Goal: Transaction & Acquisition: Purchase product/service

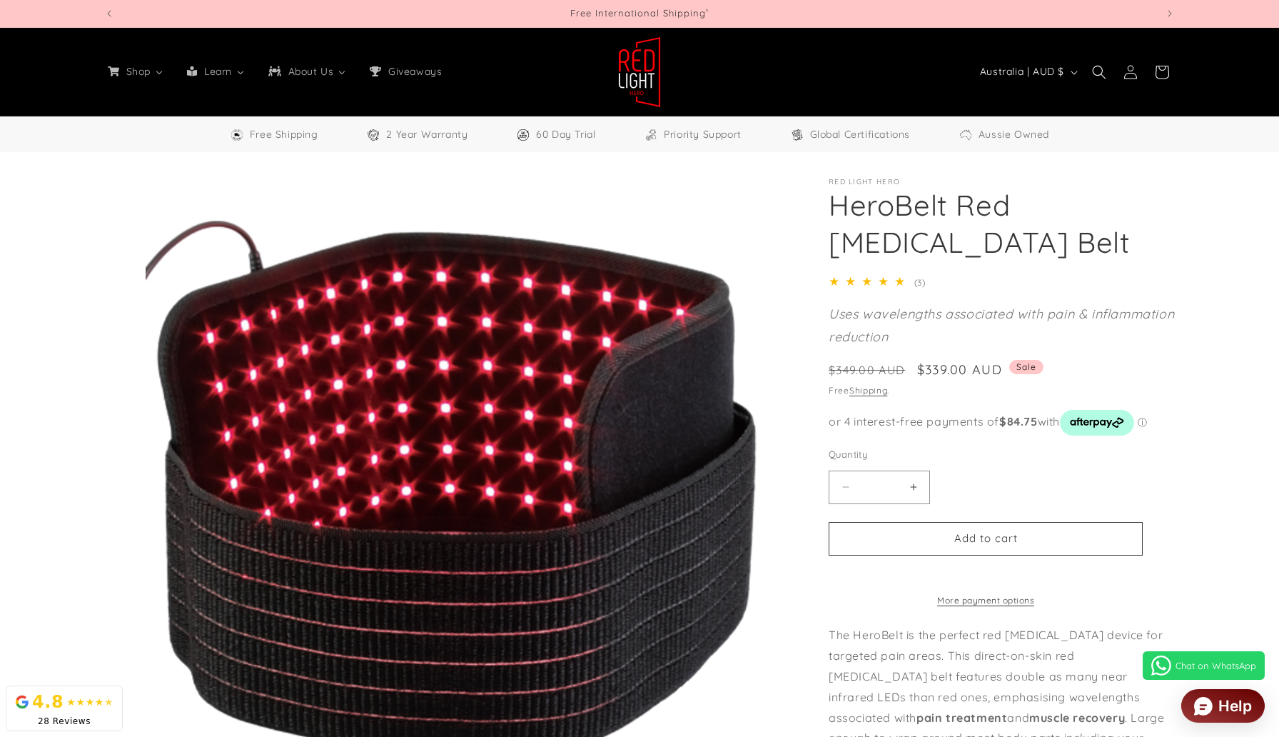
select select "**"
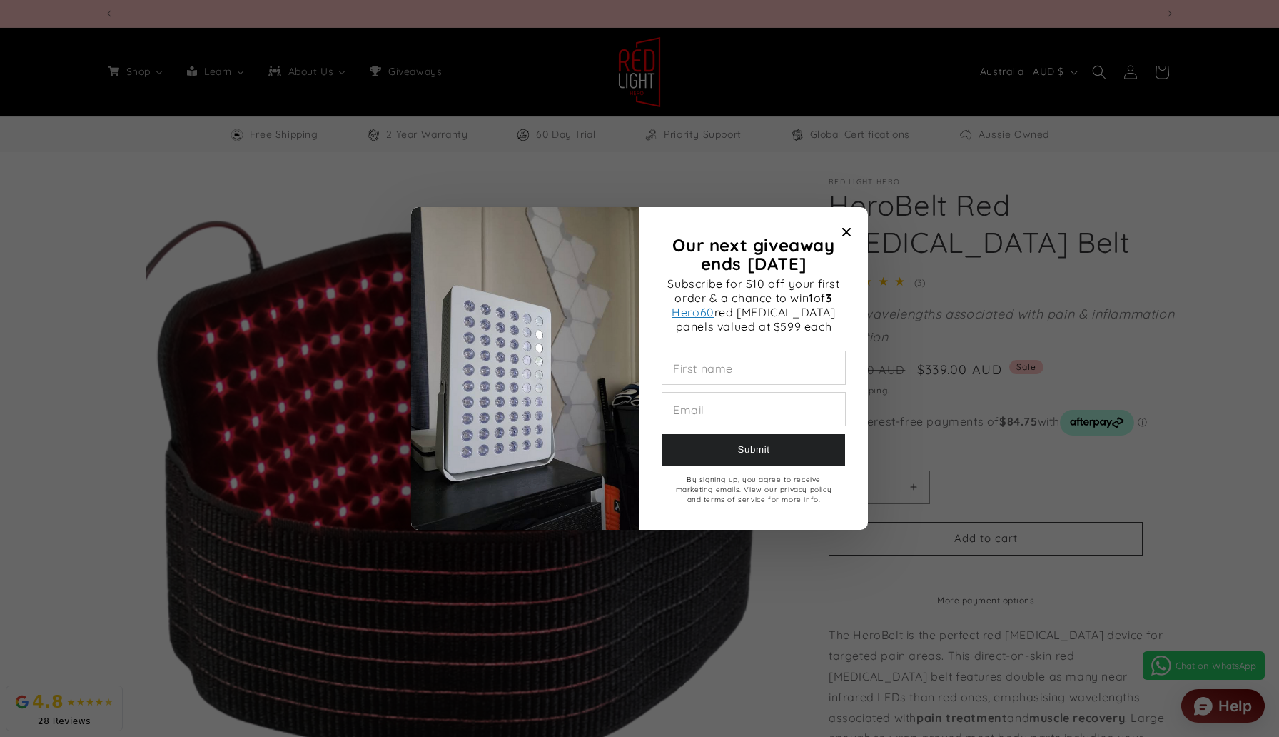
click at [1048, 304] on div at bounding box center [639, 368] width 1279 height 737
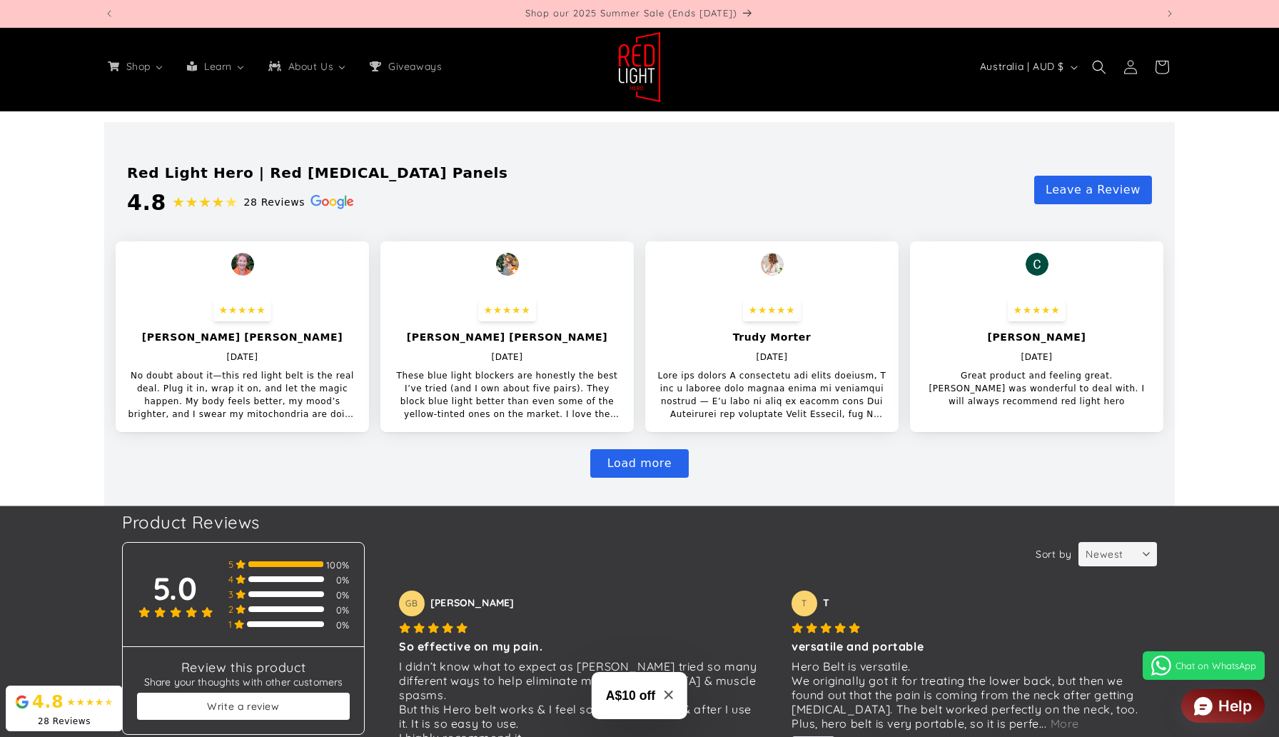
scroll to position [3776, 0]
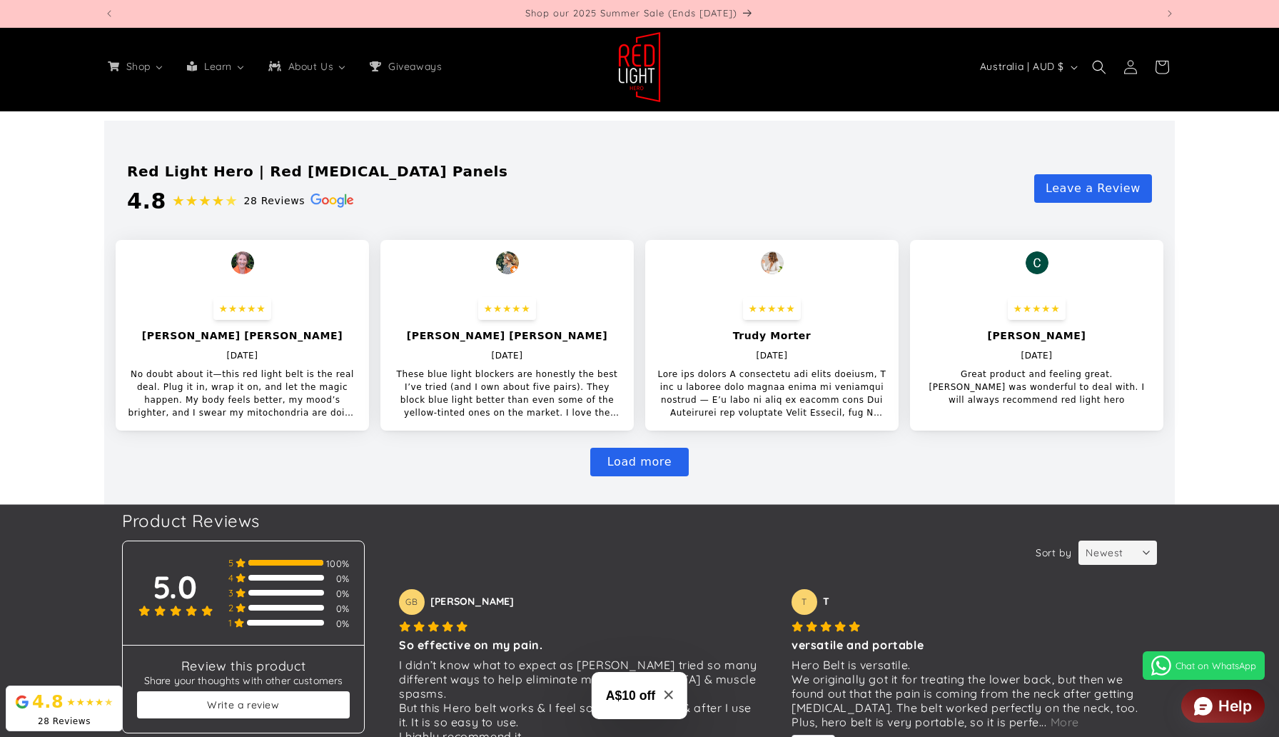
click at [619, 463] on button "Load more" at bounding box center [639, 462] width 99 height 29
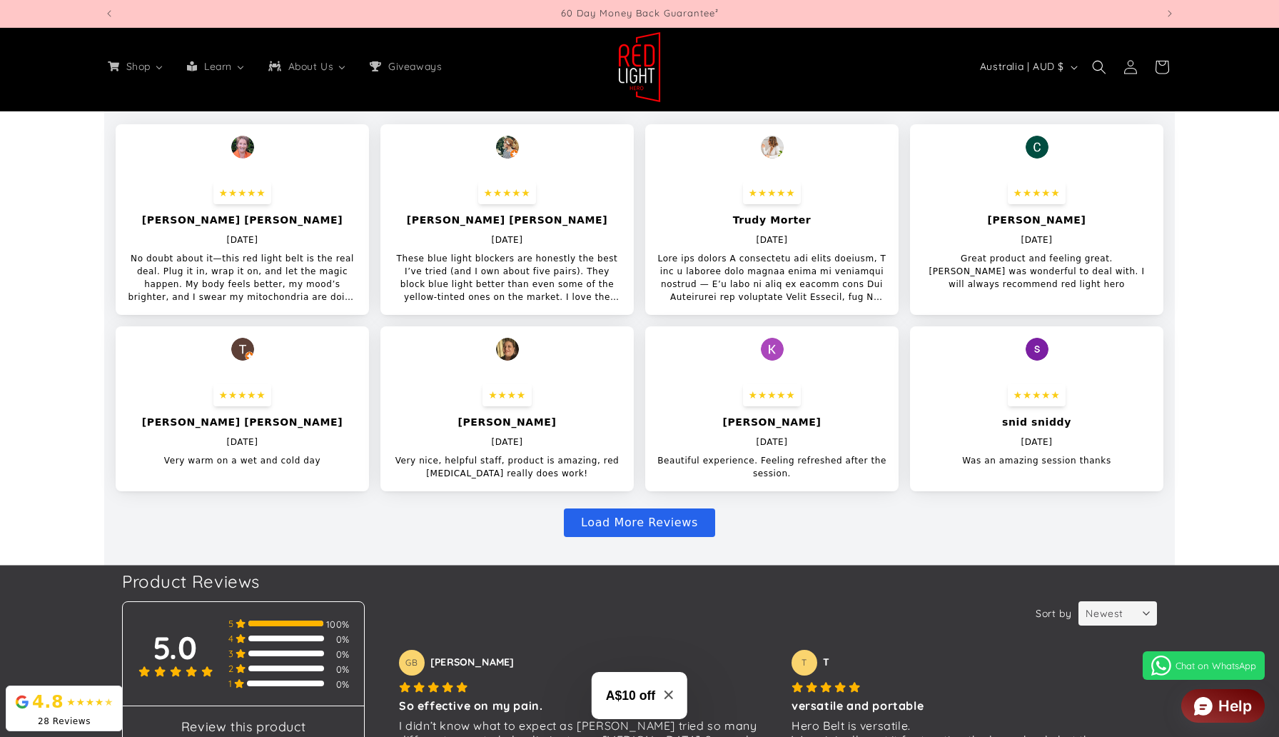
scroll to position [3908, 0]
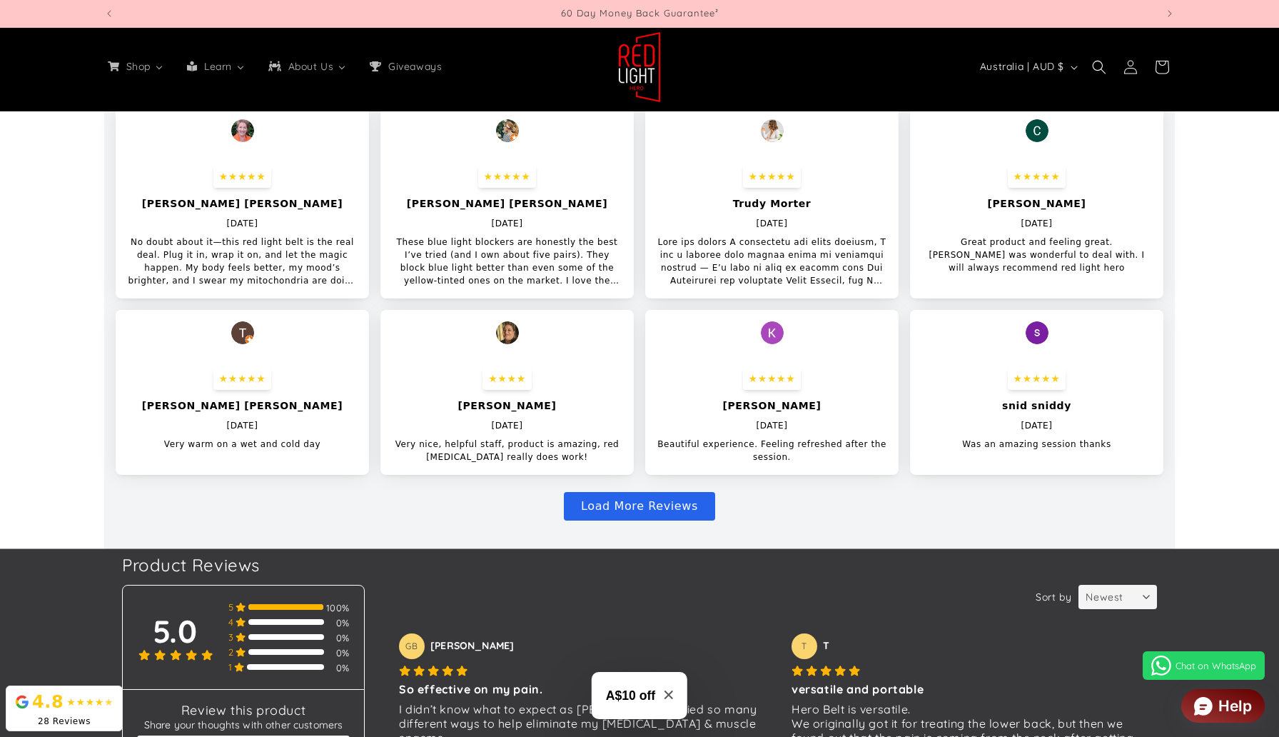
click at [654, 502] on button "Load More Reviews" at bounding box center [639, 506] width 151 height 29
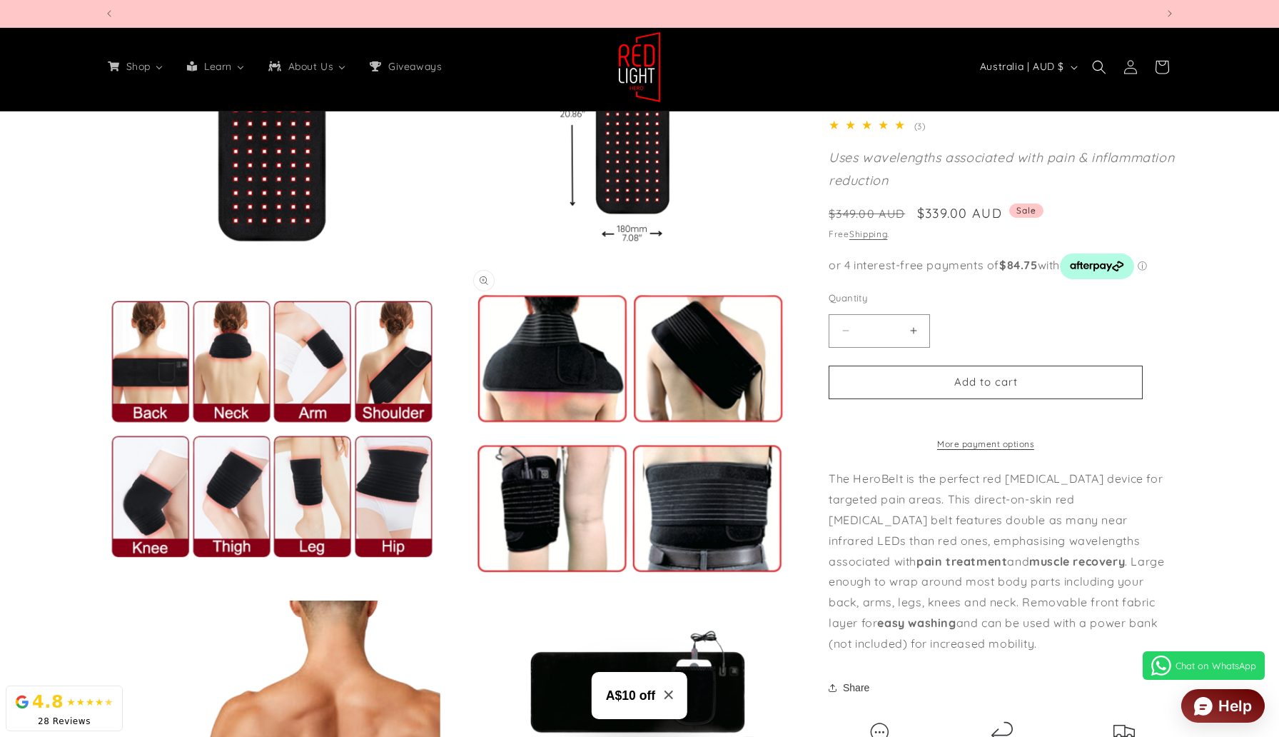
scroll to position [0, 3157]
click at [105, 596] on button "Open media 4 in modal" at bounding box center [105, 596] width 0 height 0
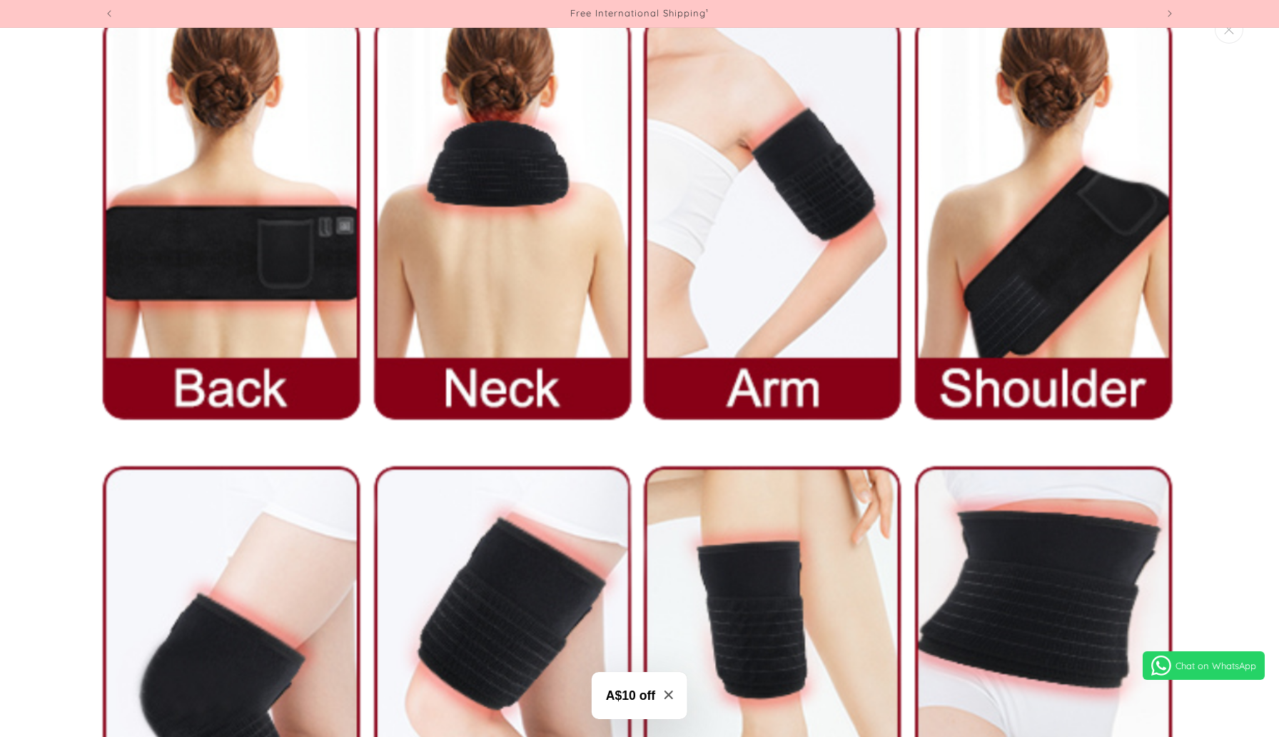
scroll to position [3566, 0]
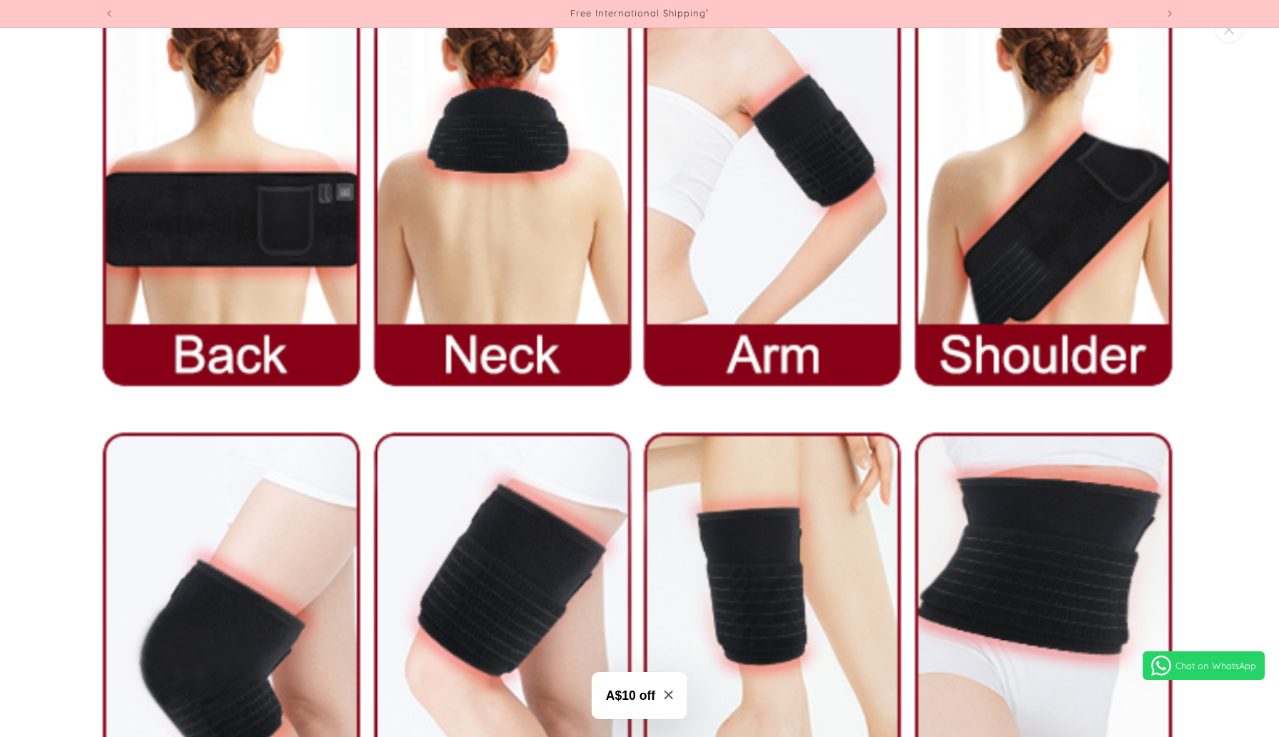
click at [1088, 199] on img "Media gallery" at bounding box center [640, 408] width 1122 height 1122
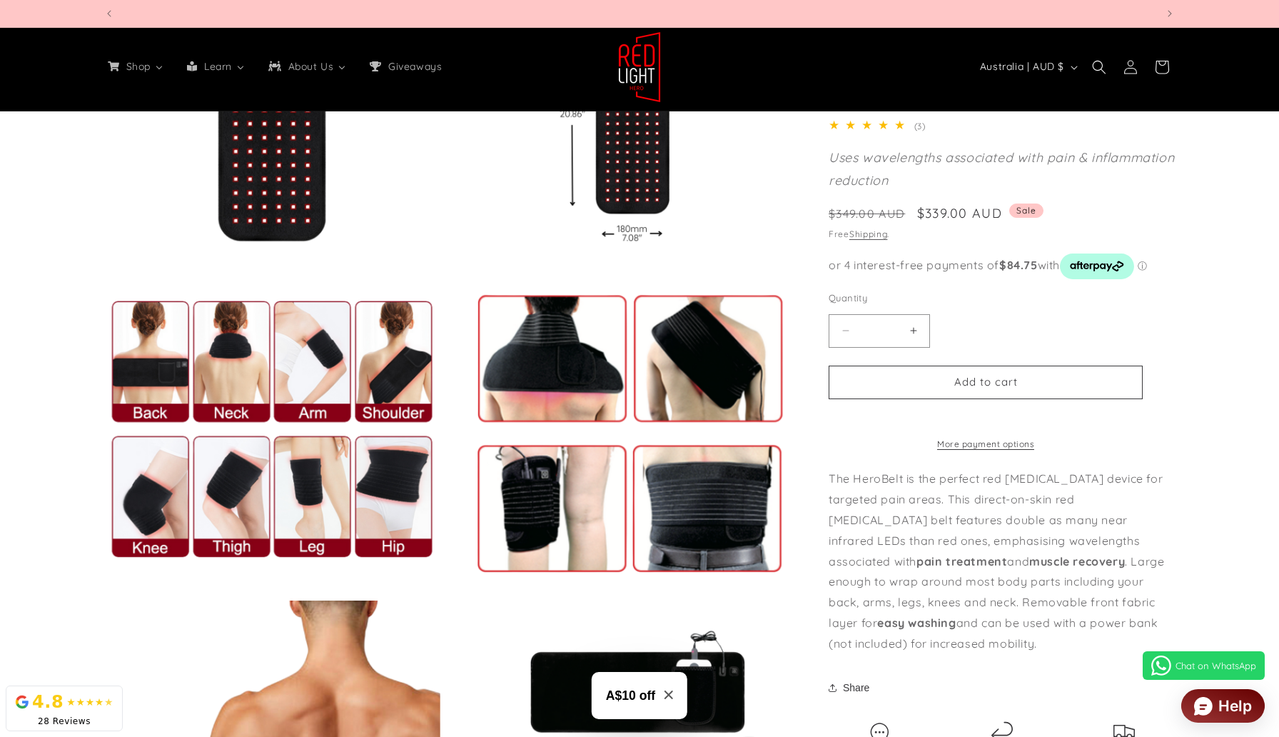
scroll to position [0, 1052]
click at [105, 596] on button "Open media 4 in modal" at bounding box center [105, 596] width 0 height 0
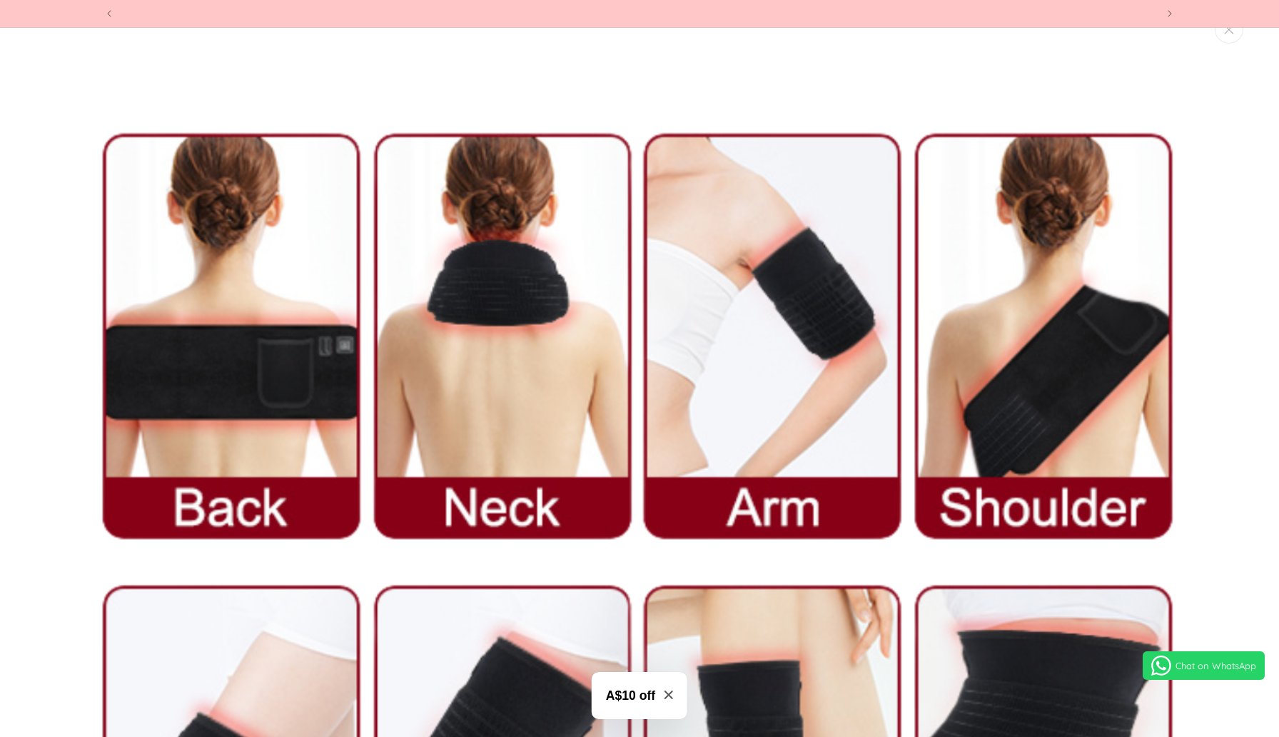
scroll to position [0, 2104]
click at [1012, 326] on img "Media gallery" at bounding box center [640, 561] width 1122 height 1122
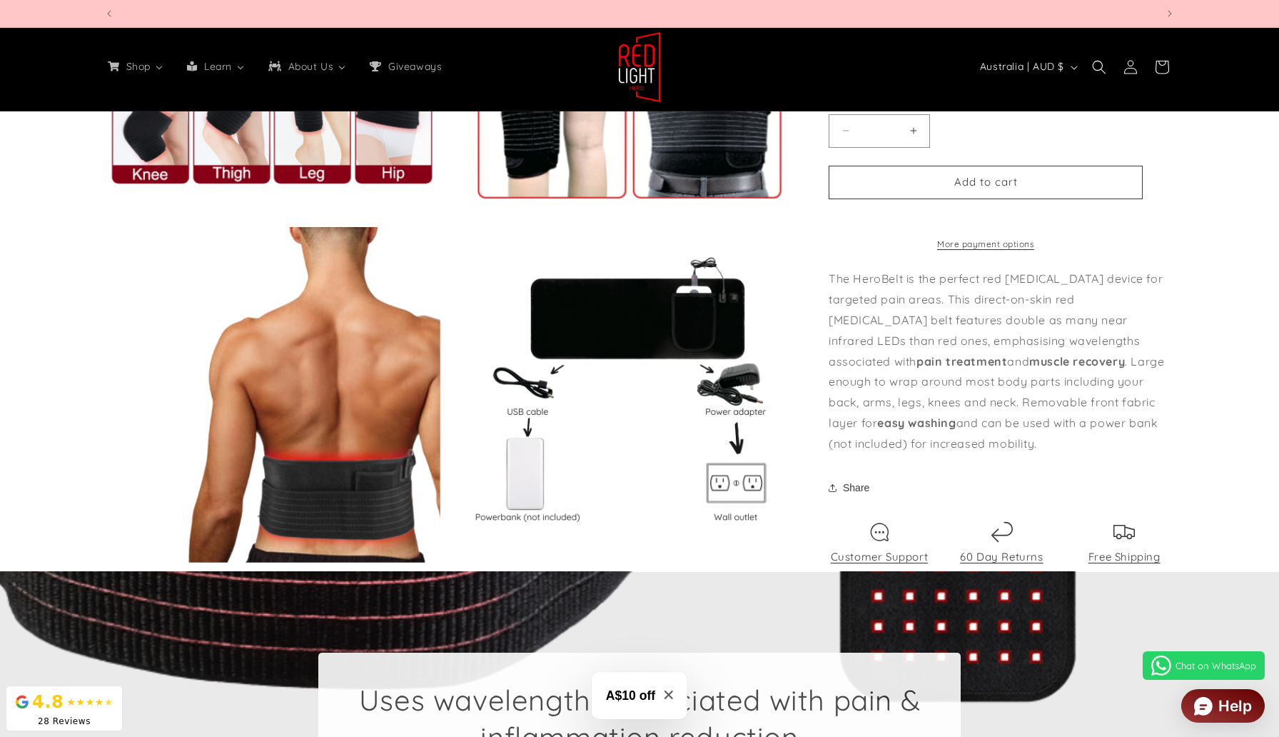
scroll to position [0, 3157]
click at [105, 563] on button "Open media 6 in modal" at bounding box center [105, 563] width 0 height 0
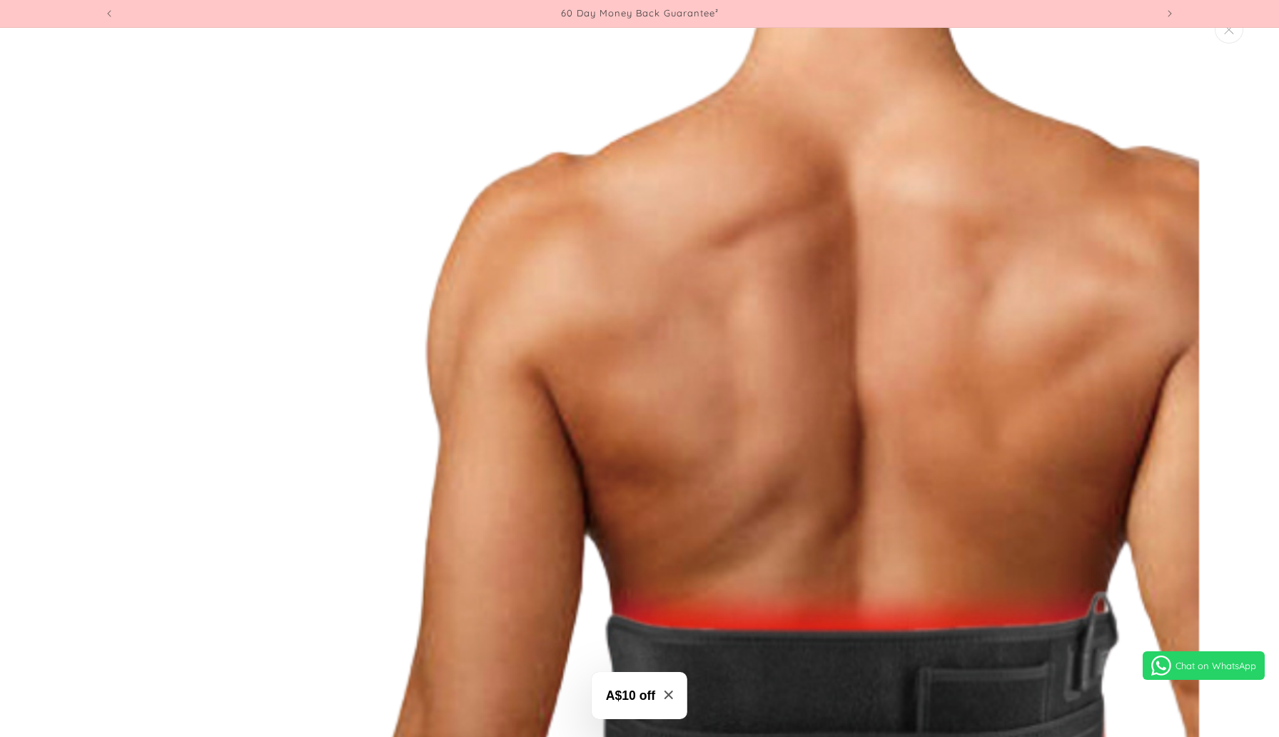
scroll to position [5831, 0]
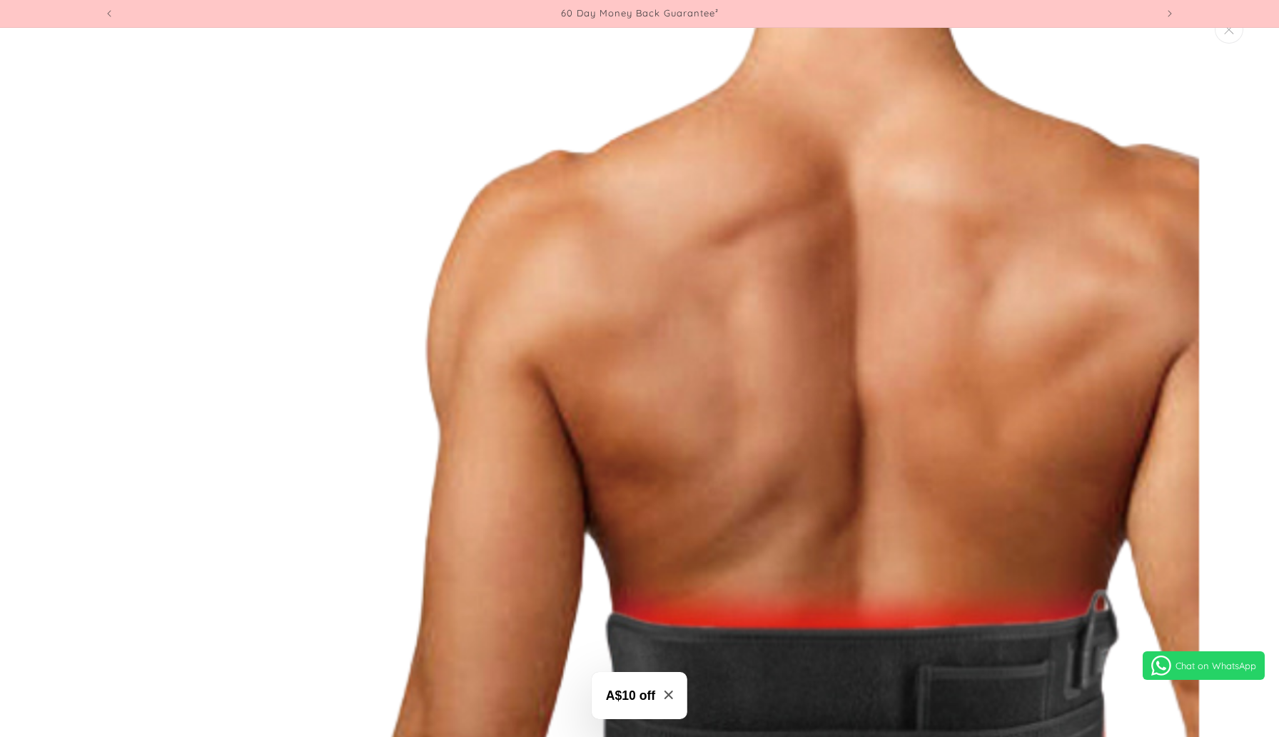
click at [913, 267] on img "Media gallery" at bounding box center [640, 409] width 1122 height 1122
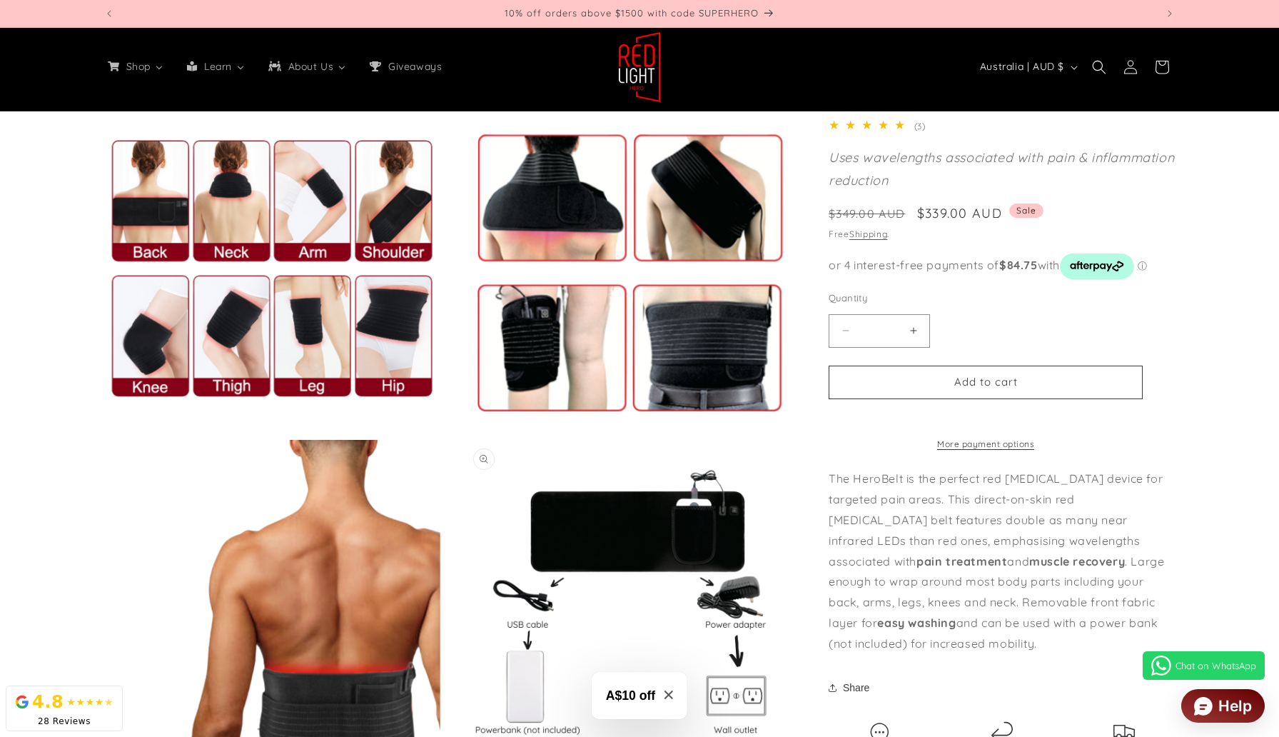
scroll to position [1051, 0]
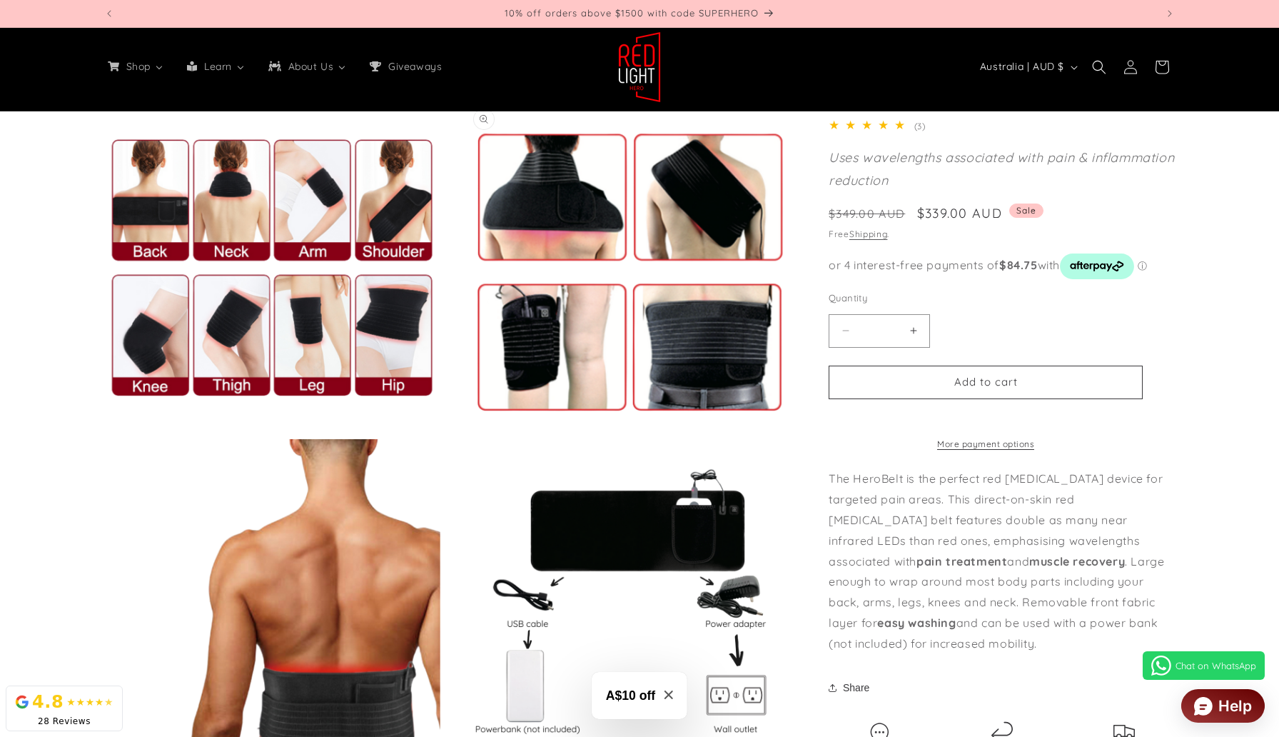
click at [465, 435] on button "Open media 5 in modal" at bounding box center [465, 435] width 0 height 0
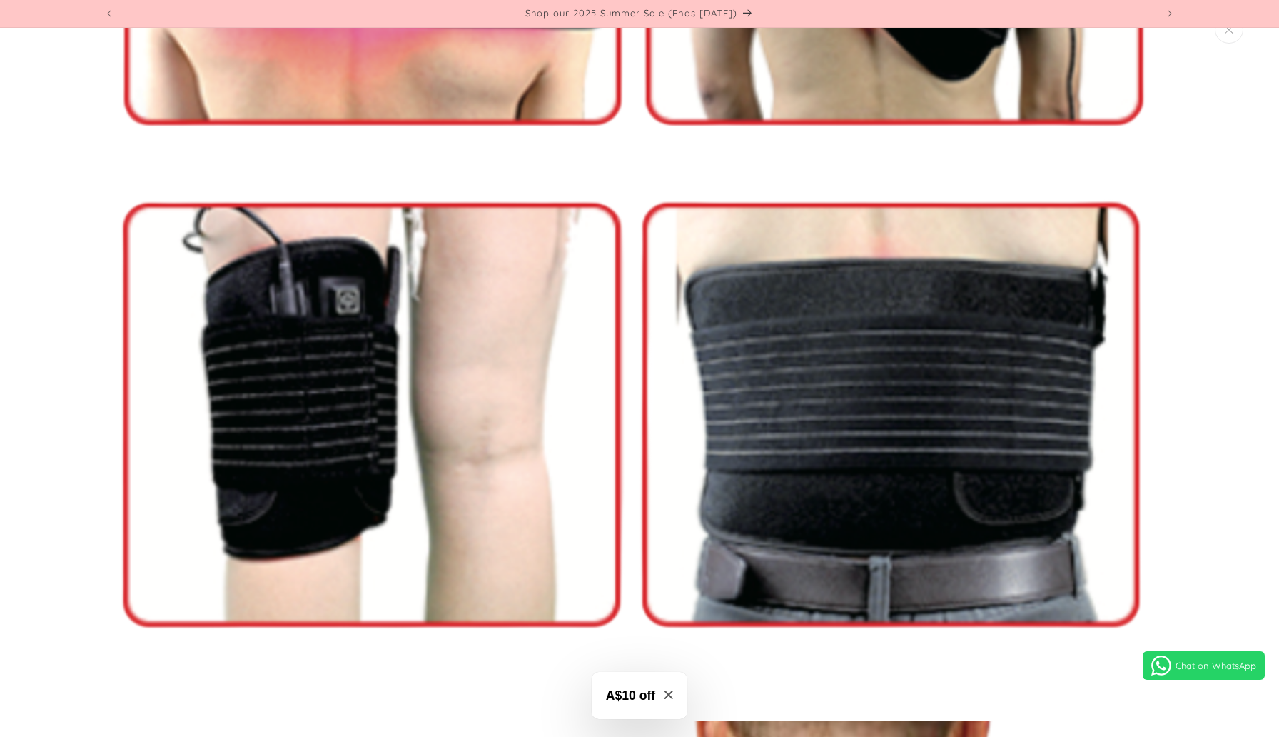
scroll to position [4964, 0]
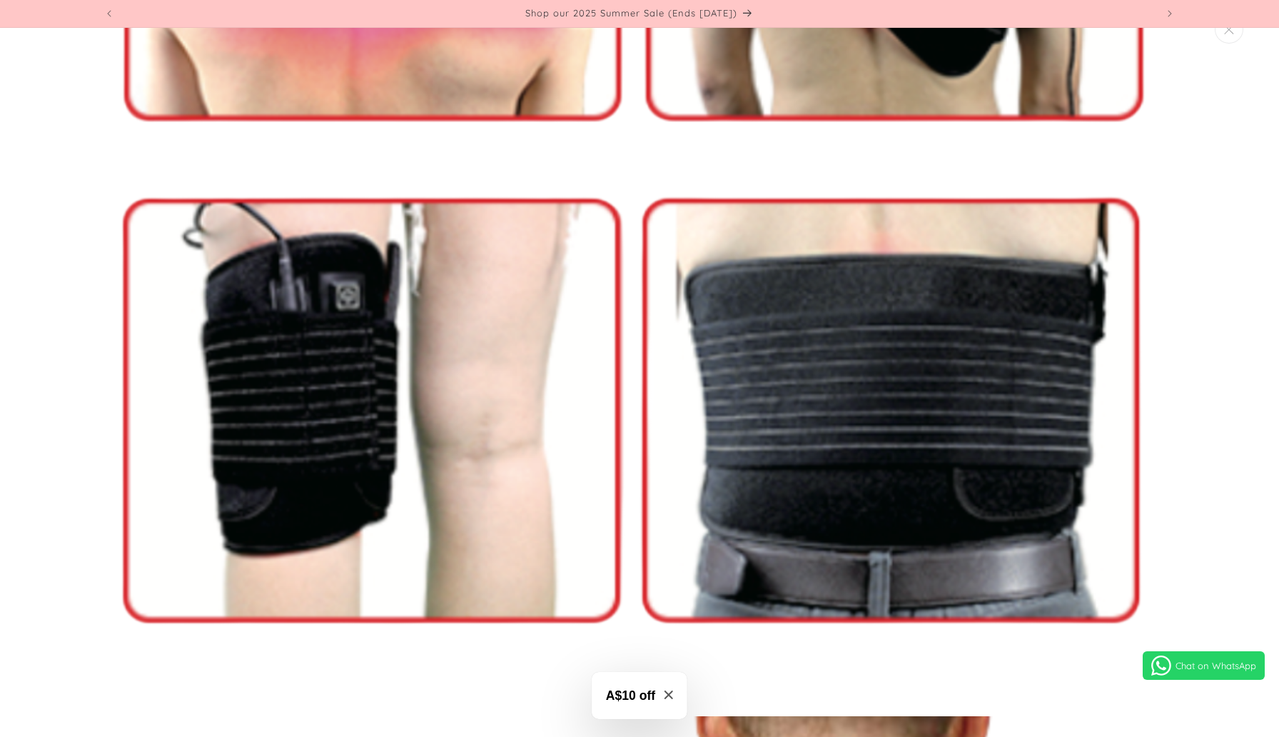
click at [479, 358] on img "Media gallery" at bounding box center [640, 143] width 1122 height 1122
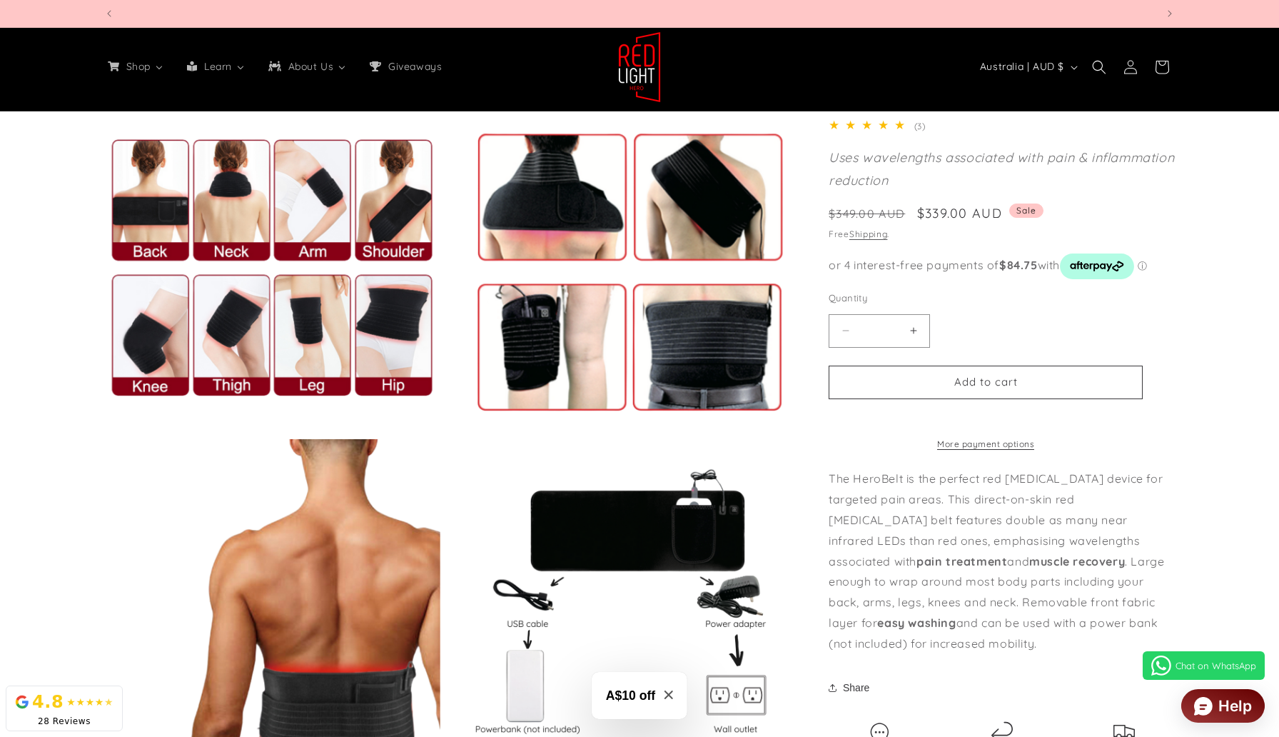
scroll to position [0, 0]
click at [105, 435] on button "Open media 4 in modal" at bounding box center [105, 435] width 0 height 0
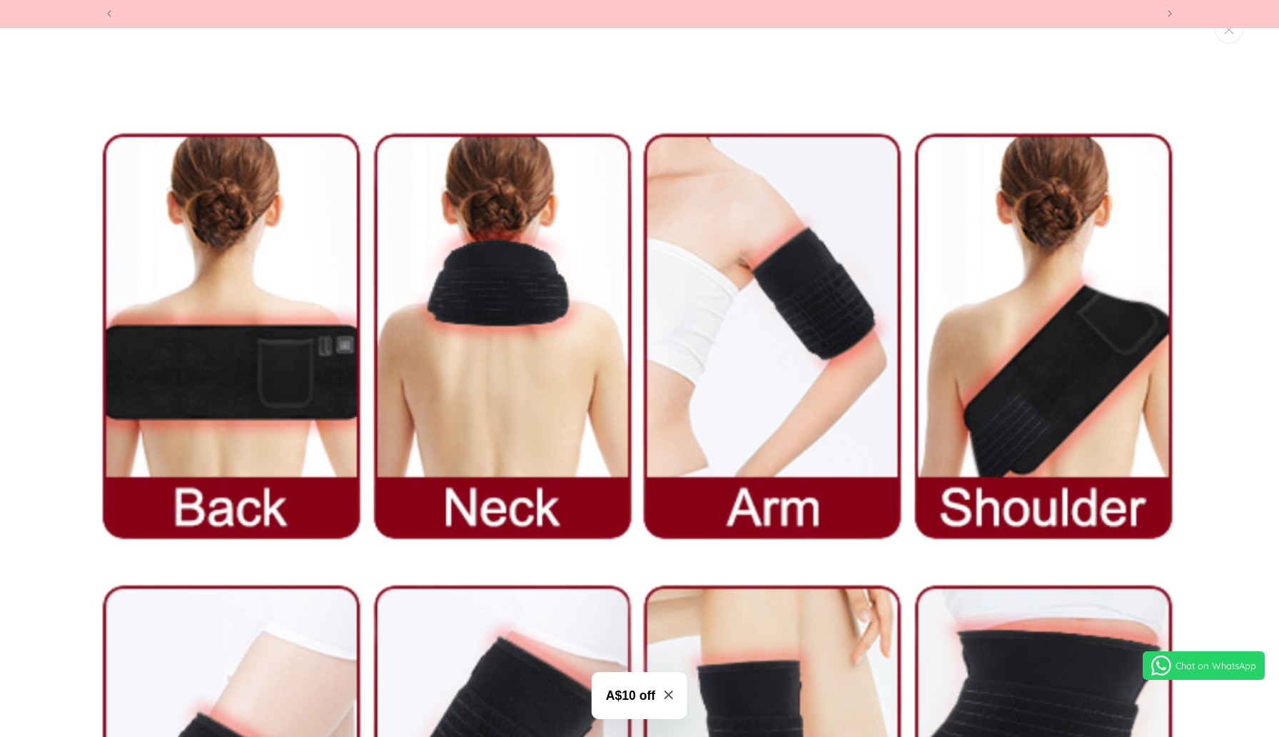
scroll to position [0, 1052]
click at [286, 283] on img "Media gallery" at bounding box center [640, 561] width 1122 height 1122
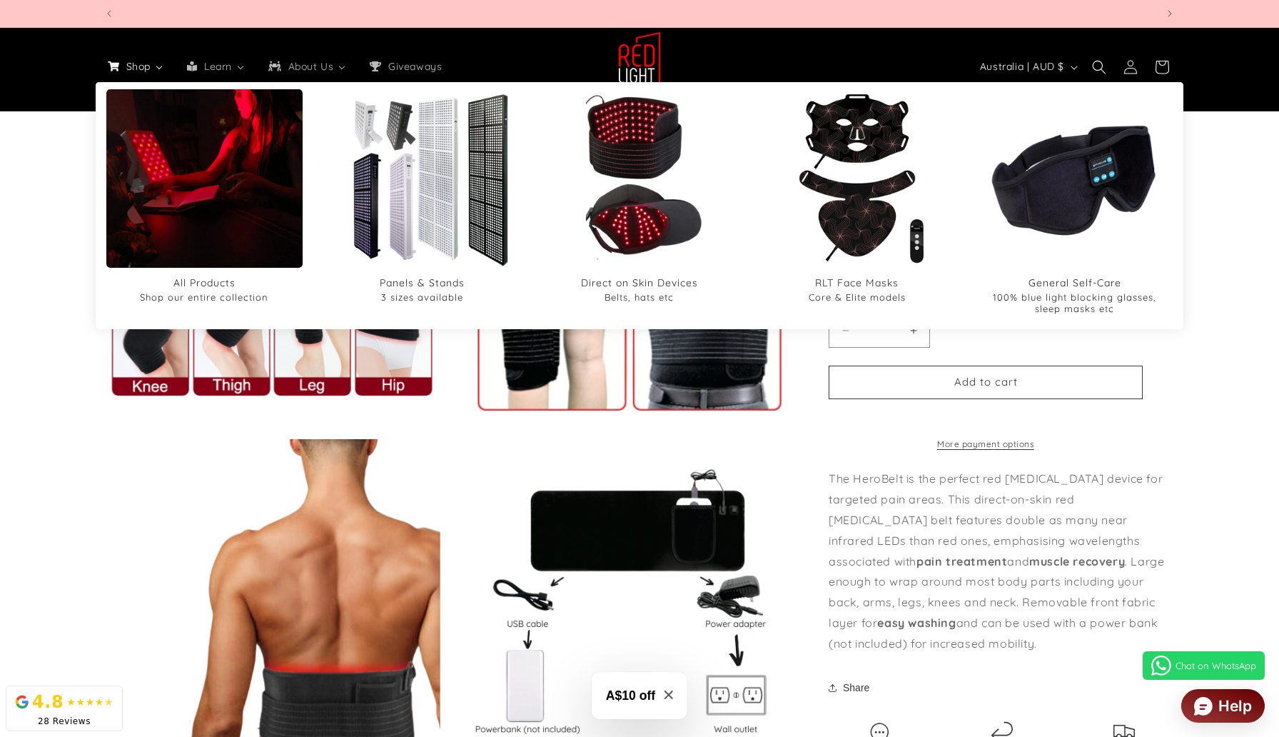
scroll to position [0, 2104]
